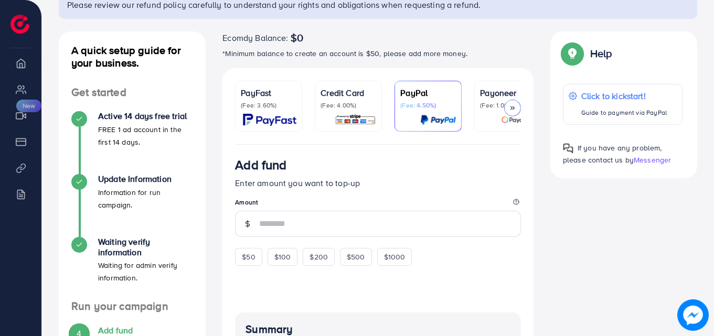
scroll to position [111, 0]
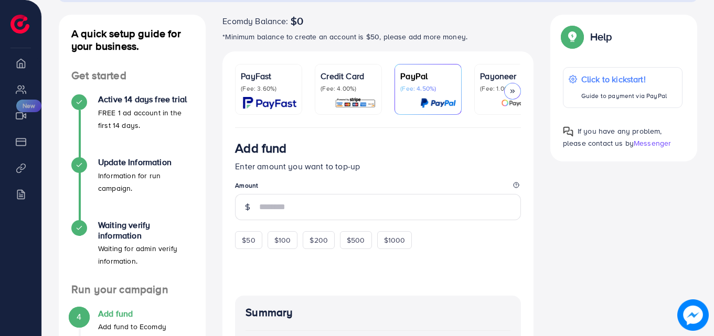
click at [339, 77] on p "Credit Card" at bounding box center [349, 76] width 56 height 13
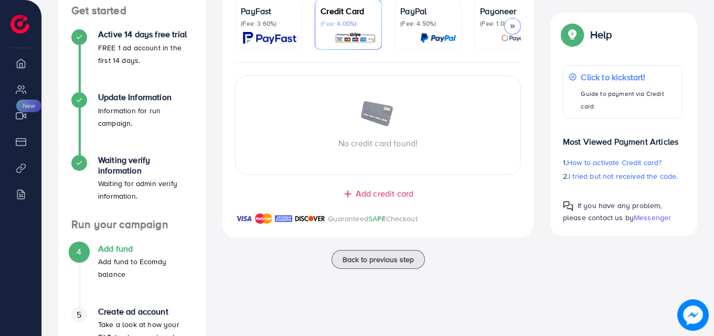
scroll to position [239, 0]
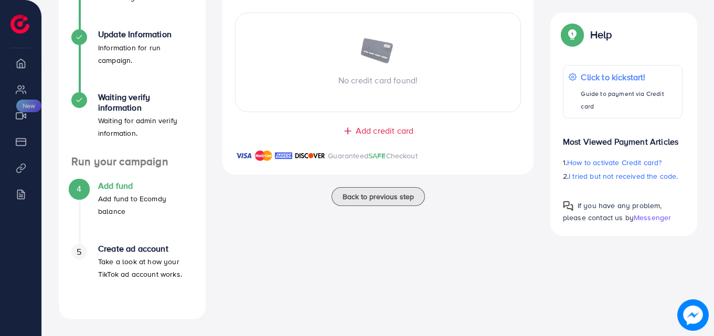
click at [376, 129] on span "Add credit card" at bounding box center [385, 131] width 58 height 12
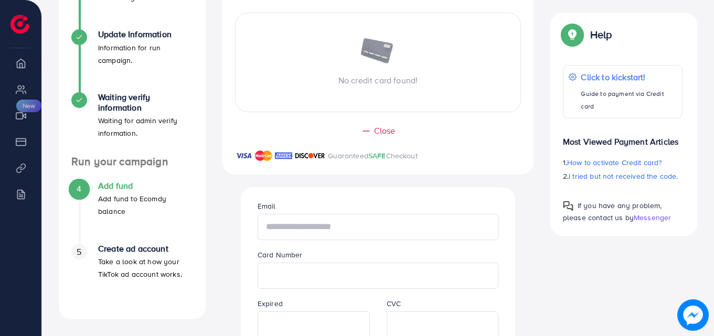
click at [317, 224] on input "text" at bounding box center [378, 227] width 241 height 26
type input "**********"
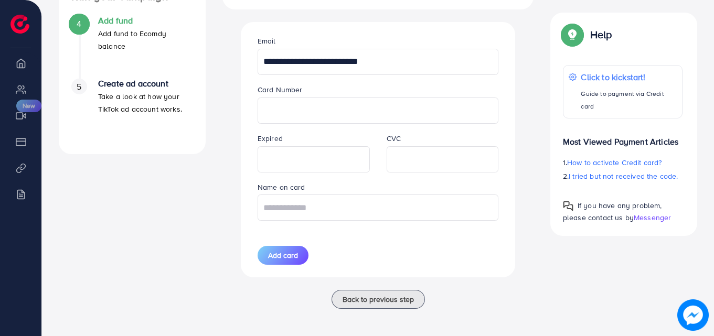
scroll to position [409, 0]
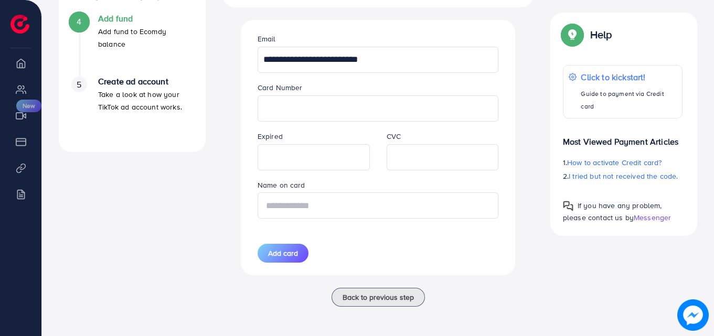
click at [352, 216] on input "text" at bounding box center [378, 206] width 241 height 26
type input "**********"
click at [264, 257] on button "Add card" at bounding box center [283, 253] width 51 height 19
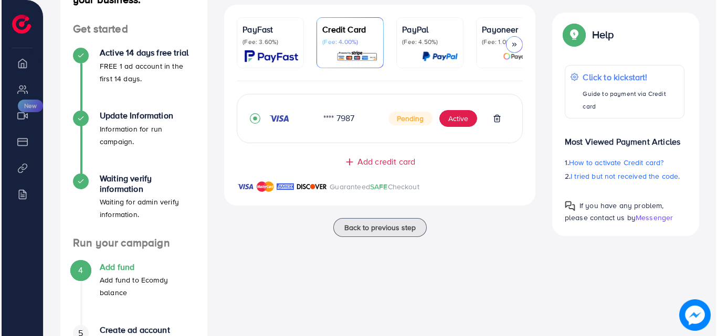
scroll to position [157, 0]
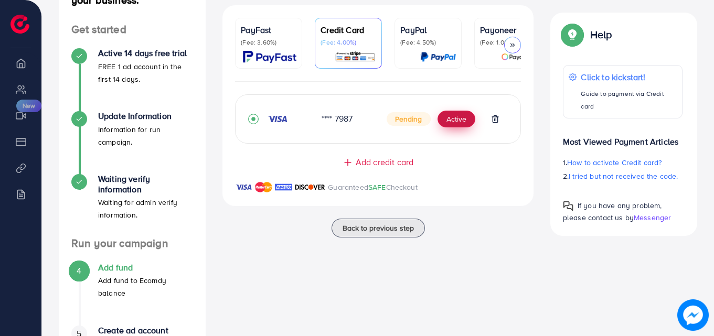
click at [454, 124] on button "Active" at bounding box center [457, 119] width 38 height 17
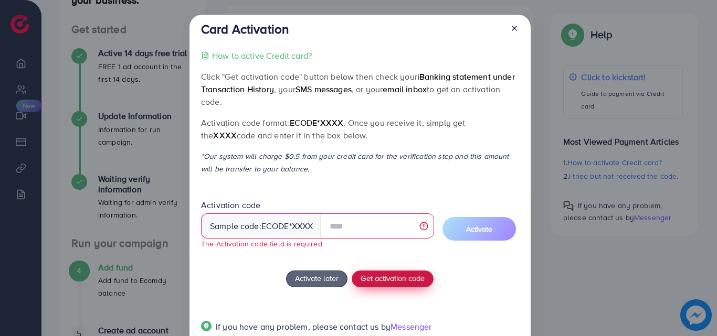
click at [385, 263] on div "How to active Credit card? Click "Get activation code" button below then check …" at bounding box center [359, 197] width 317 height 296
click at [385, 276] on span "Get activation code" at bounding box center [392, 278] width 64 height 11
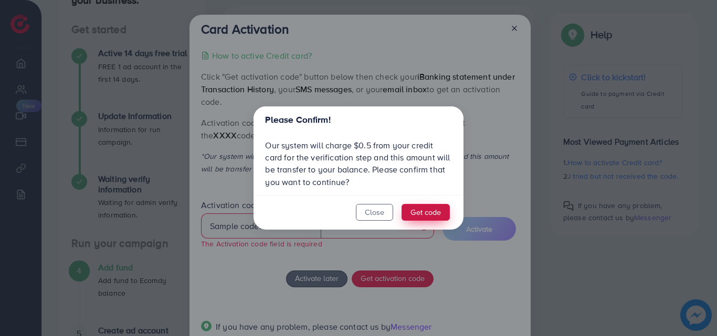
click at [421, 213] on button "Get code" at bounding box center [425, 212] width 48 height 17
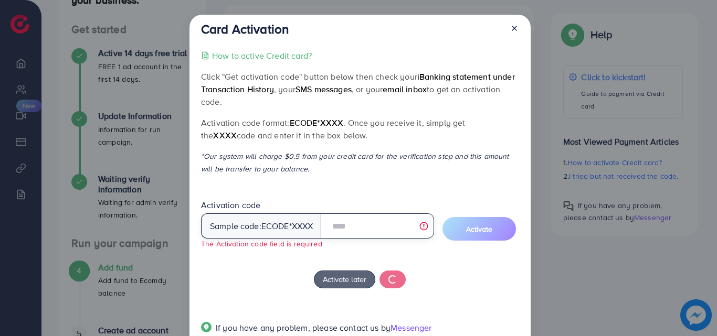
click at [367, 225] on input "text" at bounding box center [377, 226] width 113 height 25
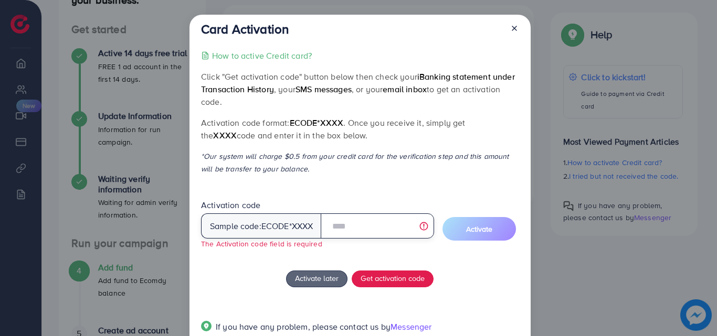
click at [377, 234] on input "text" at bounding box center [377, 226] width 113 height 25
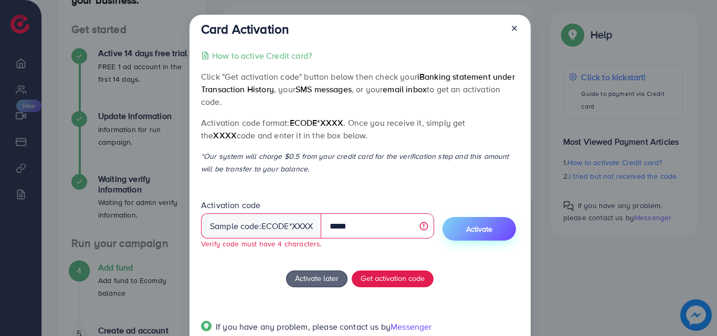
click at [464, 226] on button "Activate" at bounding box center [478, 229] width 73 height 24
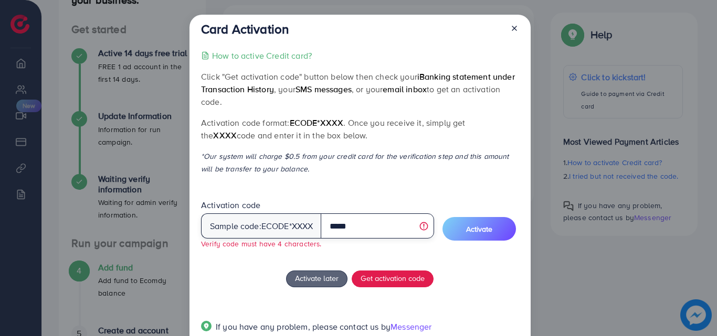
click at [358, 228] on input "*****" at bounding box center [377, 226] width 113 height 25
type input "*"
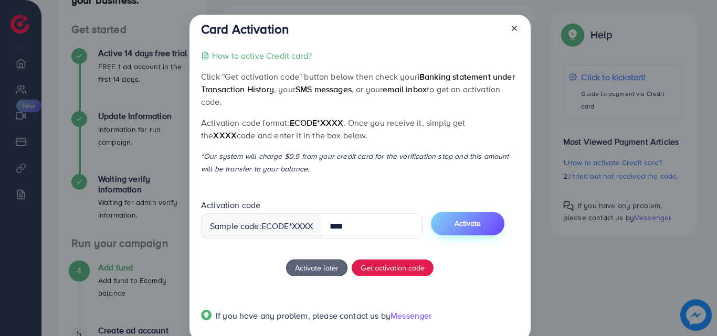
click at [480, 231] on button "Activate" at bounding box center [467, 224] width 73 height 24
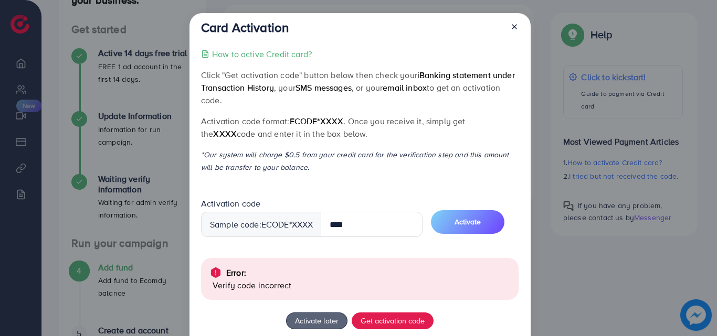
scroll to position [0, 0]
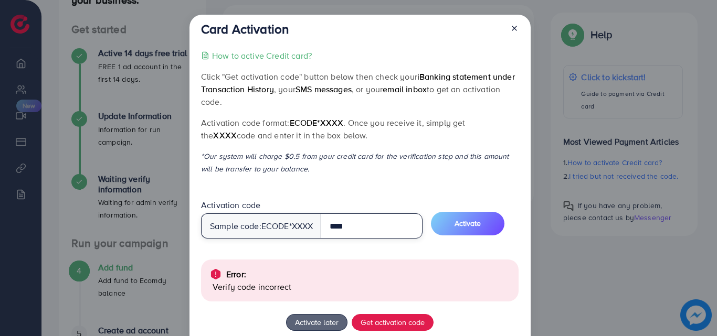
click at [400, 232] on input "****" at bounding box center [372, 226] width 102 height 25
type input "****"
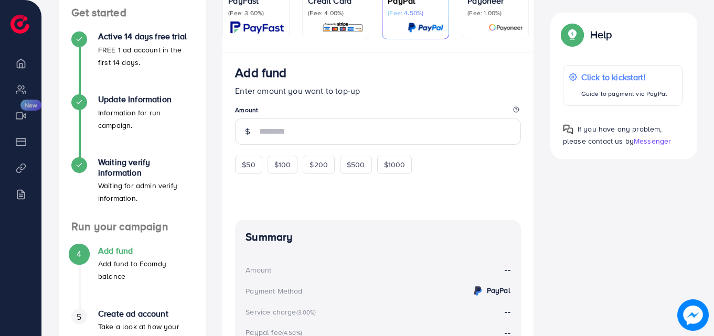
scroll to position [175, 0]
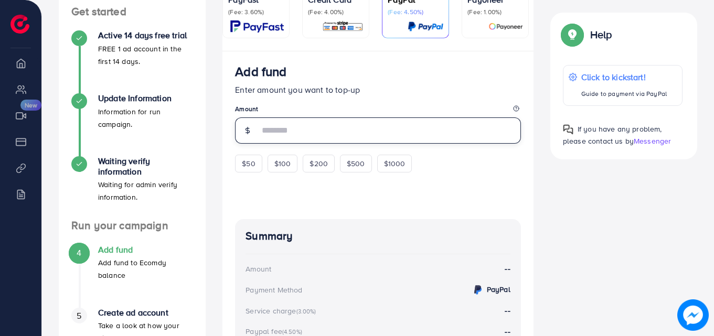
click at [274, 124] on input "number" at bounding box center [390, 131] width 262 height 26
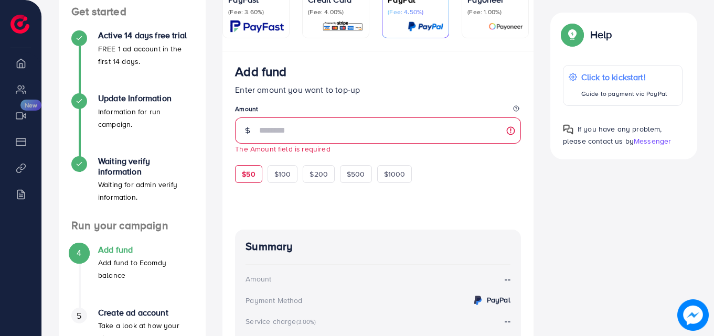
click at [254, 168] on div "$50" at bounding box center [248, 174] width 27 height 18
type input "**"
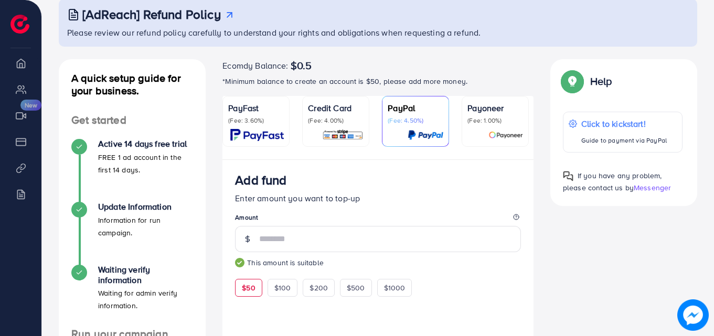
scroll to position [64, 0]
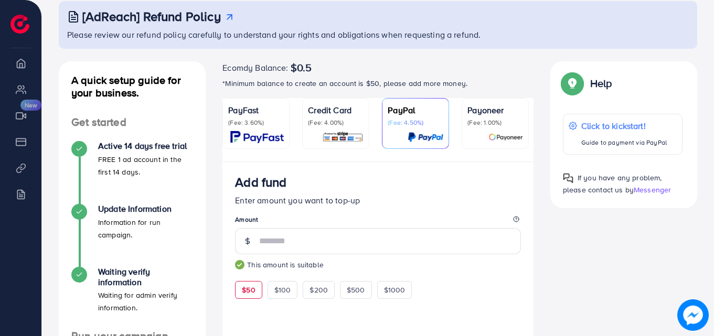
click at [364, 143] on link "Credit Card (Fee: 4.00%)" at bounding box center [335, 123] width 67 height 51
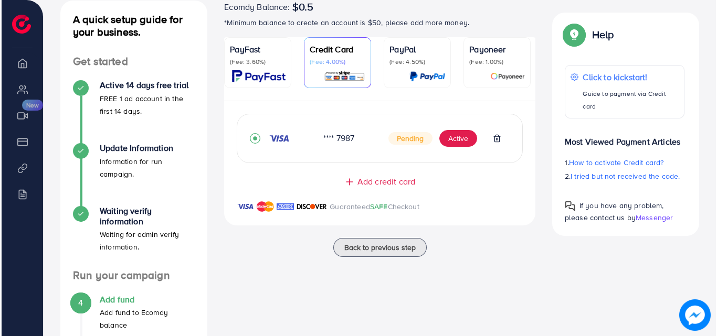
scroll to position [128, 0]
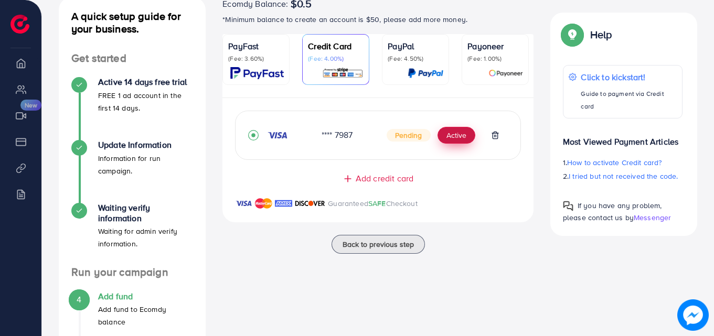
click at [471, 142] on button "Active" at bounding box center [457, 135] width 38 height 17
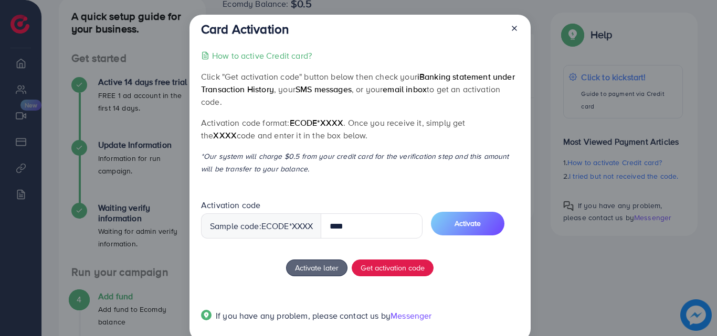
type input "****"
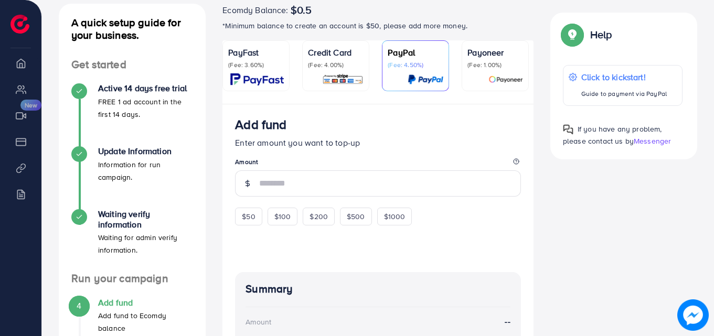
scroll to position [128, 0]
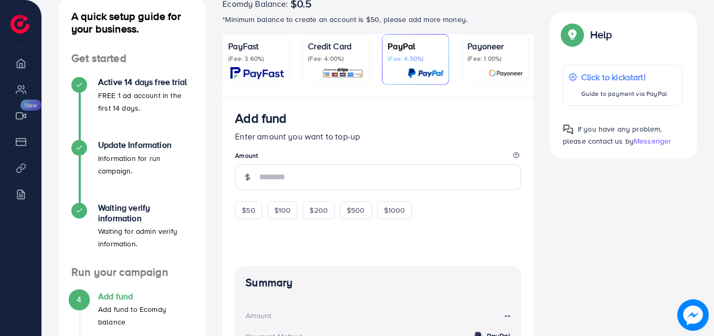
click at [335, 70] on img at bounding box center [342, 73] width 41 height 12
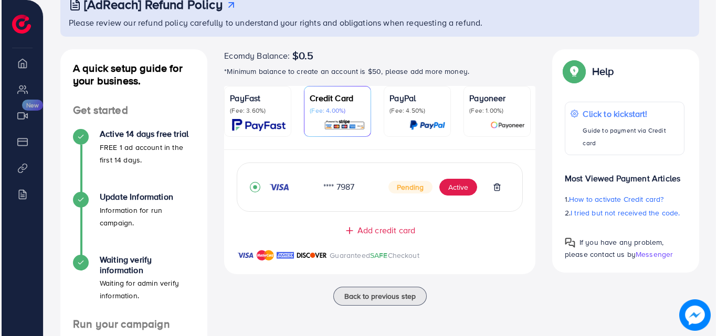
scroll to position [76, 0]
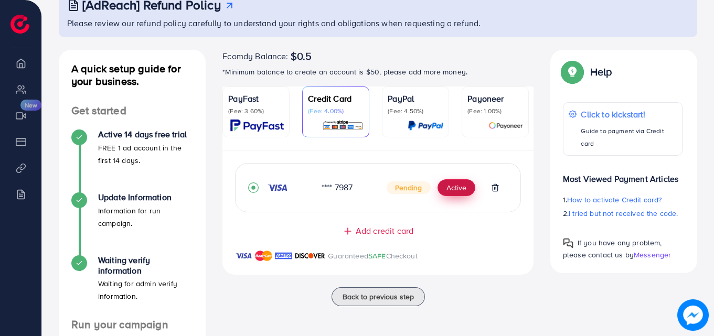
click at [448, 190] on button "Active" at bounding box center [457, 187] width 38 height 17
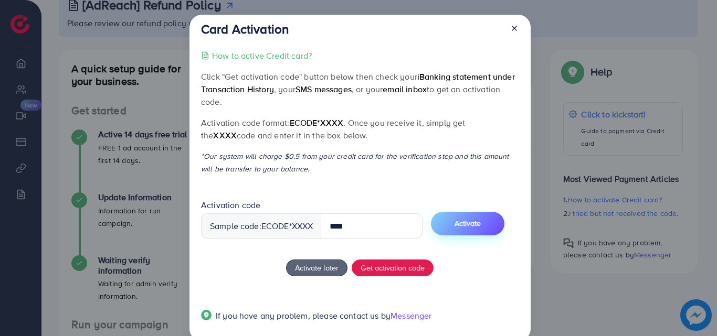
click at [468, 217] on button "Activate" at bounding box center [467, 224] width 73 height 24
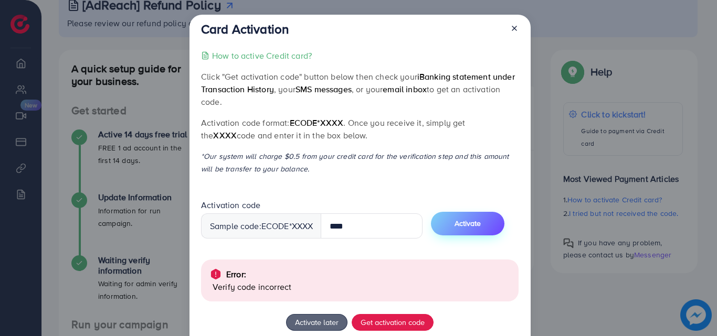
scroll to position [75, 0]
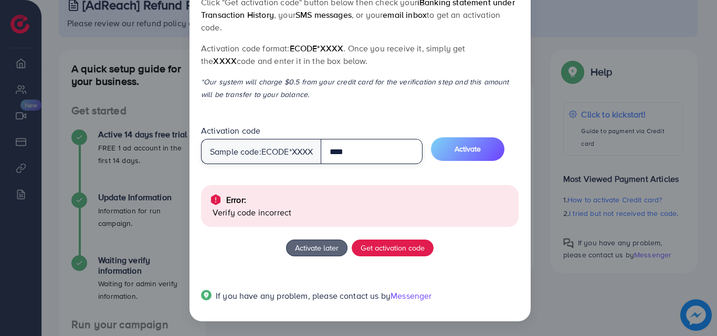
click at [375, 153] on input "****" at bounding box center [372, 151] width 102 height 25
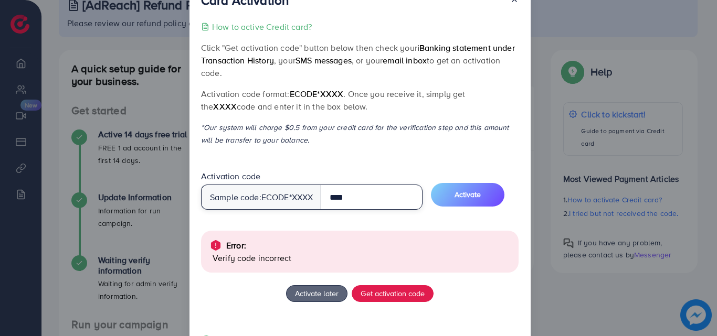
scroll to position [28, 0]
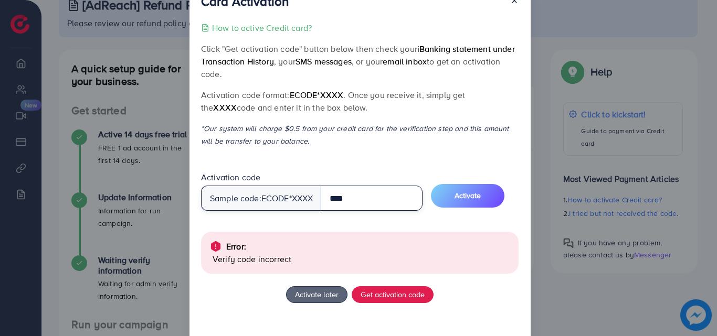
click at [370, 191] on input "****" at bounding box center [372, 198] width 102 height 25
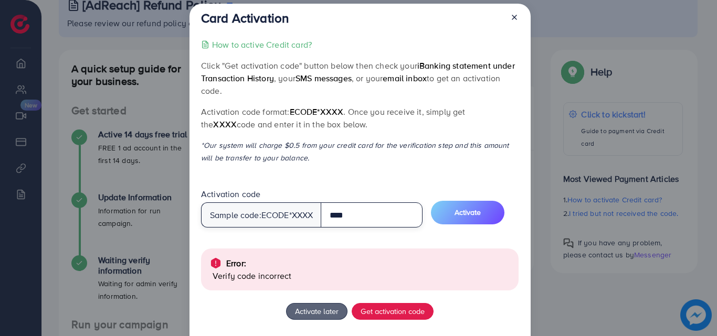
scroll to position [0, 0]
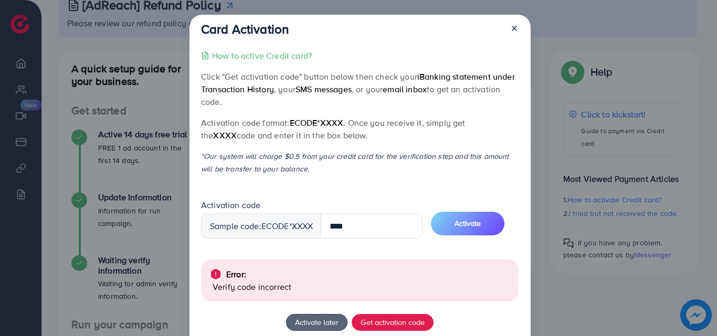
drag, startPoint x: 357, startPoint y: 52, endPoint x: 178, endPoint y: 54, distance: 179.5
click at [178, 54] on div "Card Activation How to active Credit card? Click "Get activation code" button b…" at bounding box center [358, 168] width 717 height 336
click at [332, 54] on div "How to active Credit card?" at bounding box center [359, 55] width 317 height 13
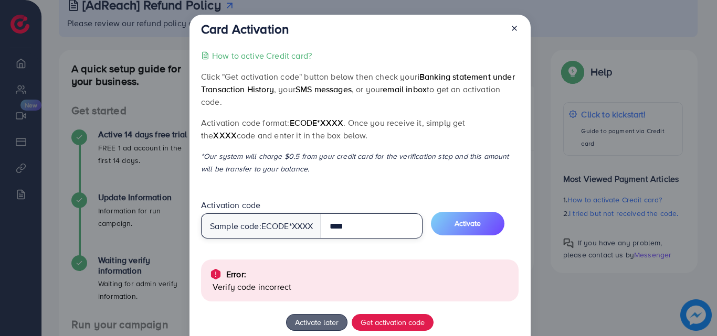
click at [351, 223] on input "****" at bounding box center [372, 226] width 102 height 25
type input "****"
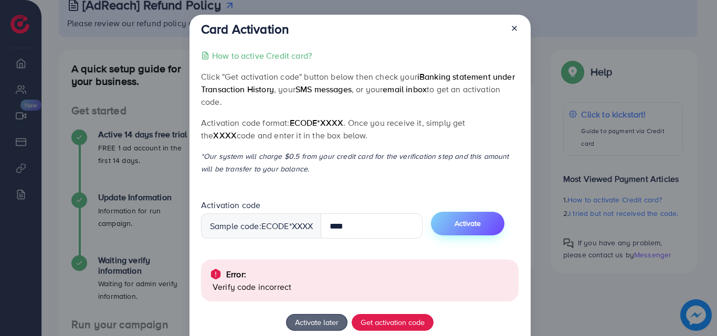
click at [496, 228] on button "Activate" at bounding box center [467, 224] width 73 height 24
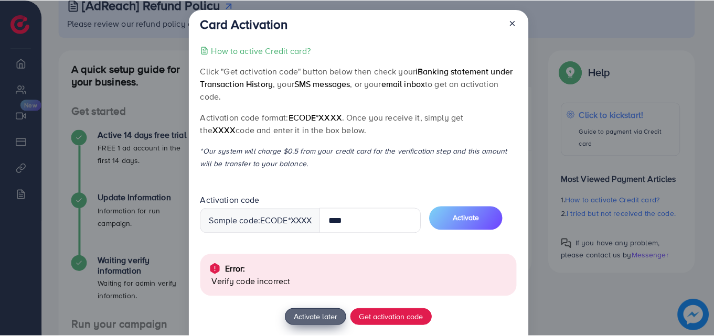
scroll to position [5, 0]
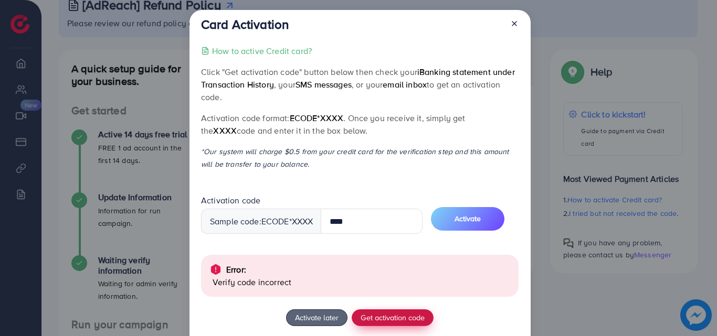
click at [366, 325] on button "Get activation code" at bounding box center [393, 318] width 82 height 17
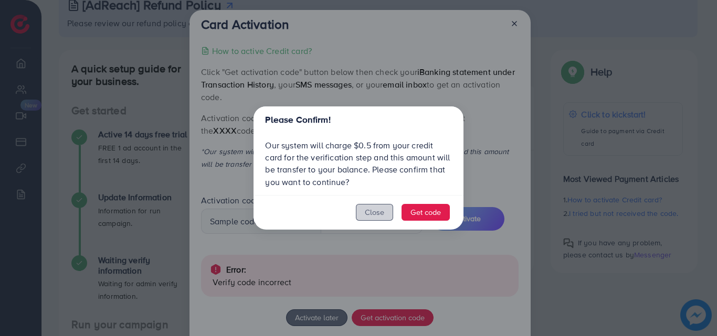
click at [389, 213] on button "Close" at bounding box center [374, 212] width 37 height 17
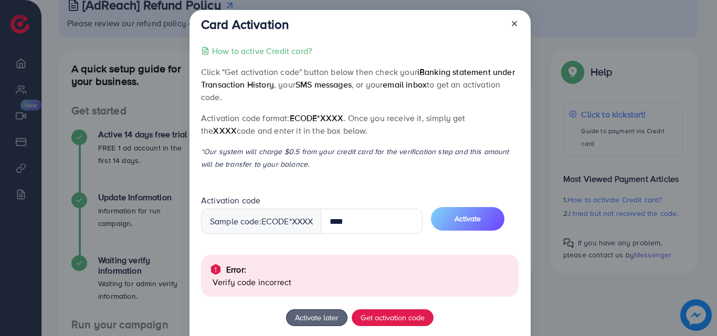
click at [594, 75] on div "Card Activation How to active Credit card? Click "Get activation code" button b…" at bounding box center [358, 168] width 717 height 336
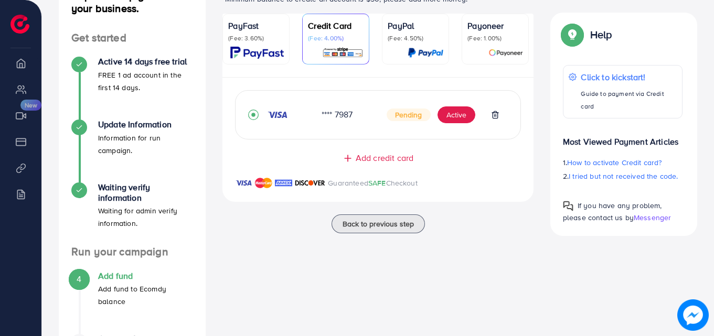
scroll to position [152, 0]
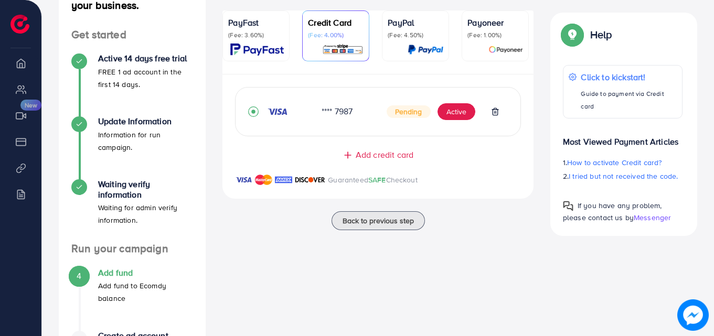
click at [269, 110] on img at bounding box center [277, 112] width 21 height 8
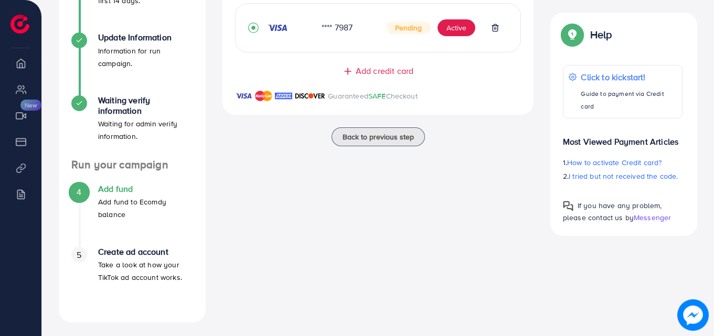
scroll to position [239, 0]
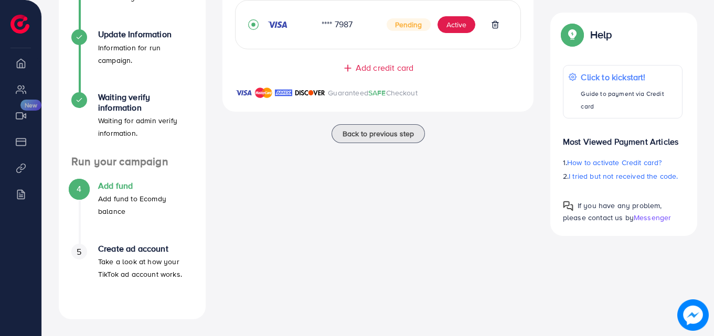
click at [124, 182] on h4 "Add fund" at bounding box center [145, 186] width 95 height 10
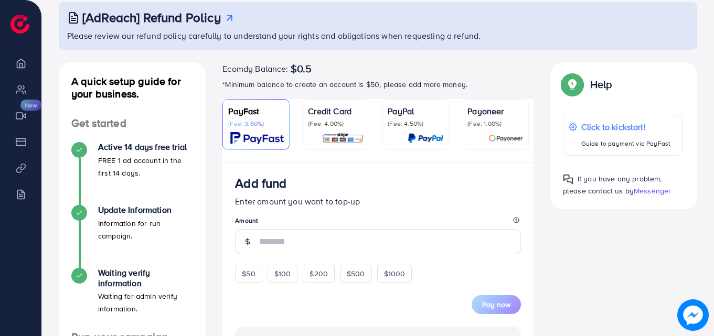
scroll to position [64, 0]
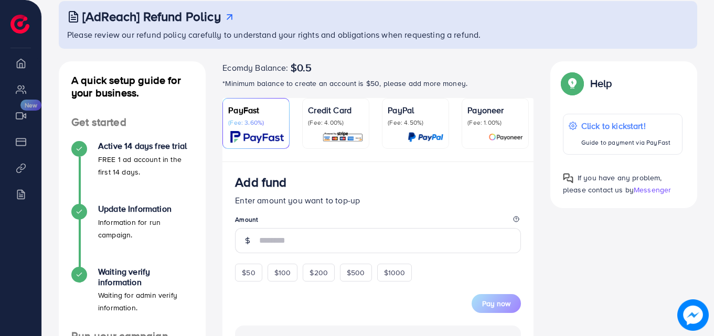
click at [332, 137] on img at bounding box center [342, 137] width 41 height 12
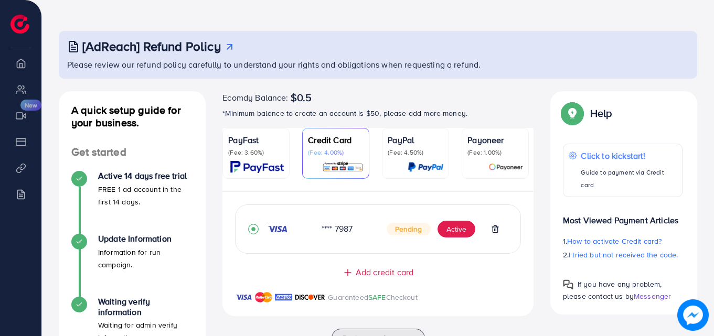
scroll to position [29, 0]
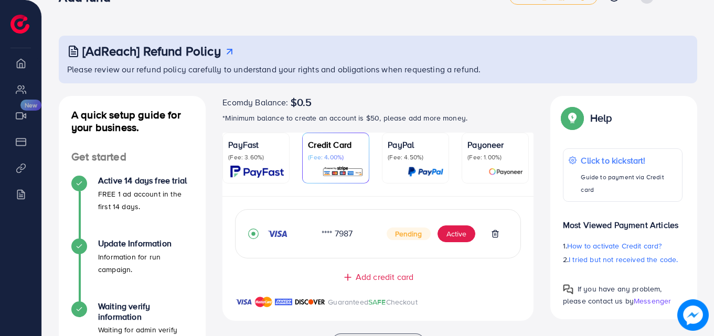
click at [254, 155] on p "(Fee: 3.60%)" at bounding box center [256, 157] width 56 height 8
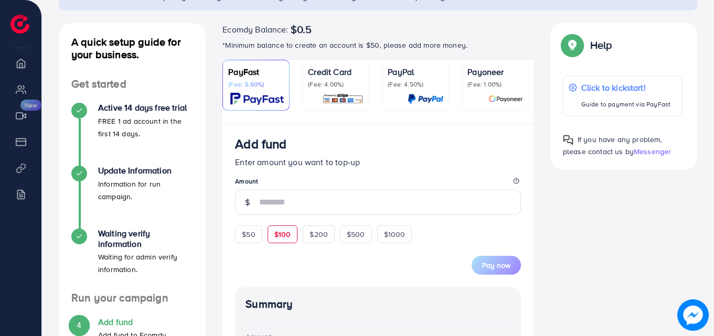
scroll to position [116, 0]
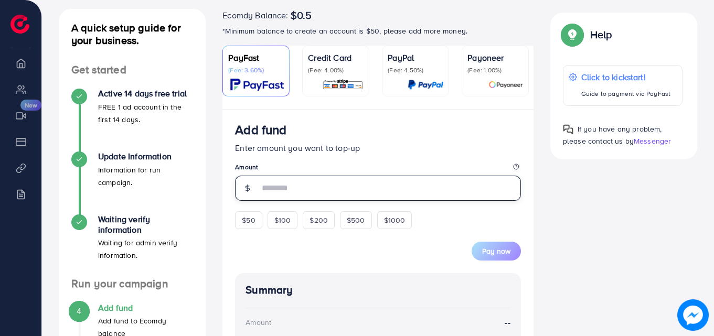
click at [284, 188] on input "number" at bounding box center [390, 188] width 262 height 25
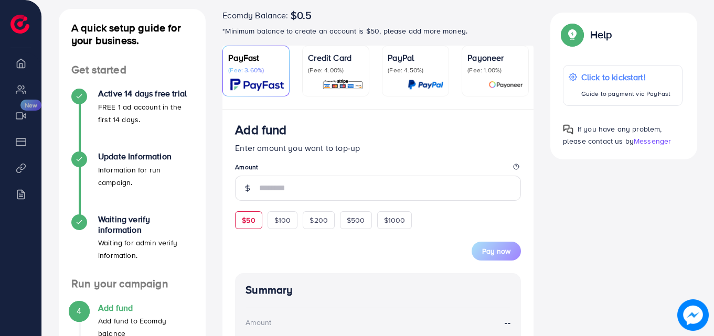
click at [259, 221] on form "Add fund Enter amount you want to top-up Amount $50 $100 $200 $500 $1000 Pay now" at bounding box center [378, 191] width 286 height 139
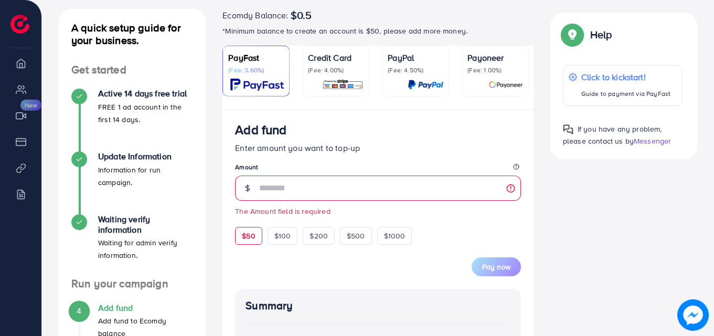
click at [253, 240] on span "$50" at bounding box center [248, 236] width 13 height 10
type input "**"
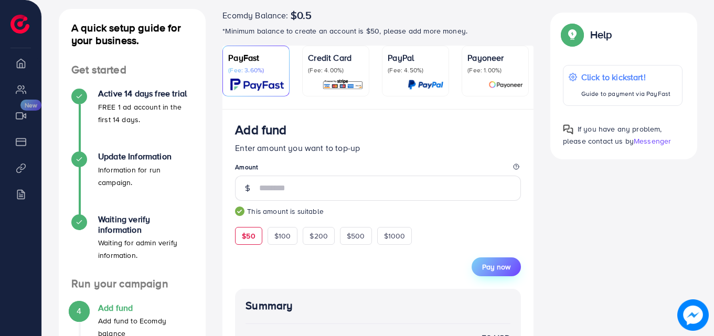
click at [486, 268] on span "Pay now" at bounding box center [496, 267] width 28 height 10
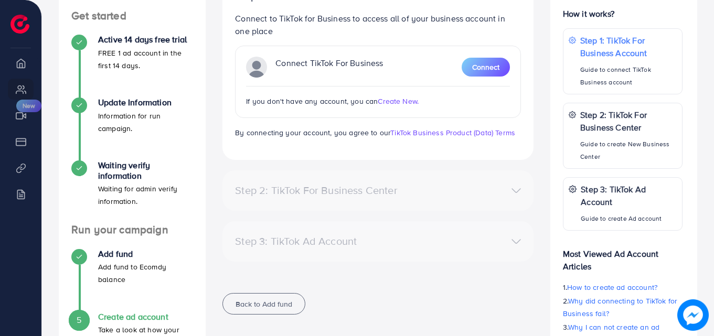
scroll to position [169, 0]
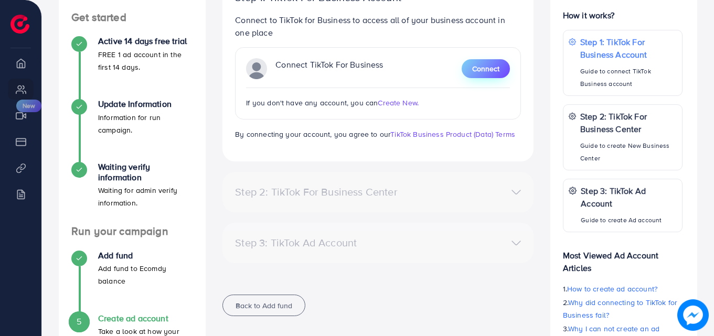
click at [496, 69] on span "Connect" at bounding box center [485, 68] width 27 height 10
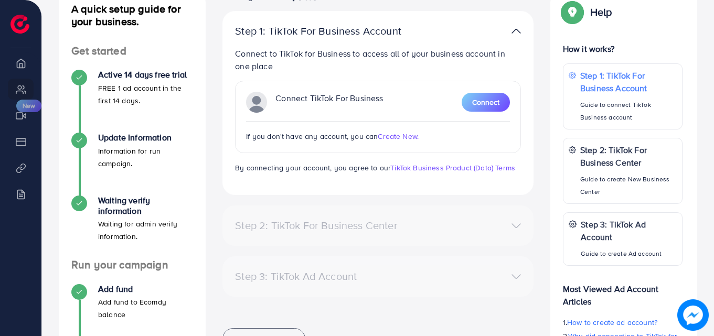
scroll to position [134, 0]
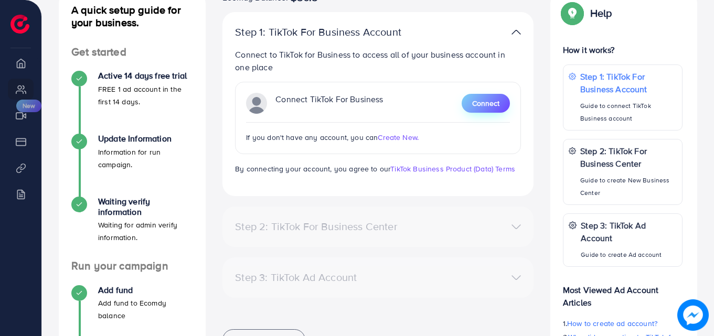
click at [473, 107] on span "Connect" at bounding box center [485, 103] width 27 height 10
